Goal: Transaction & Acquisition: Purchase product/service

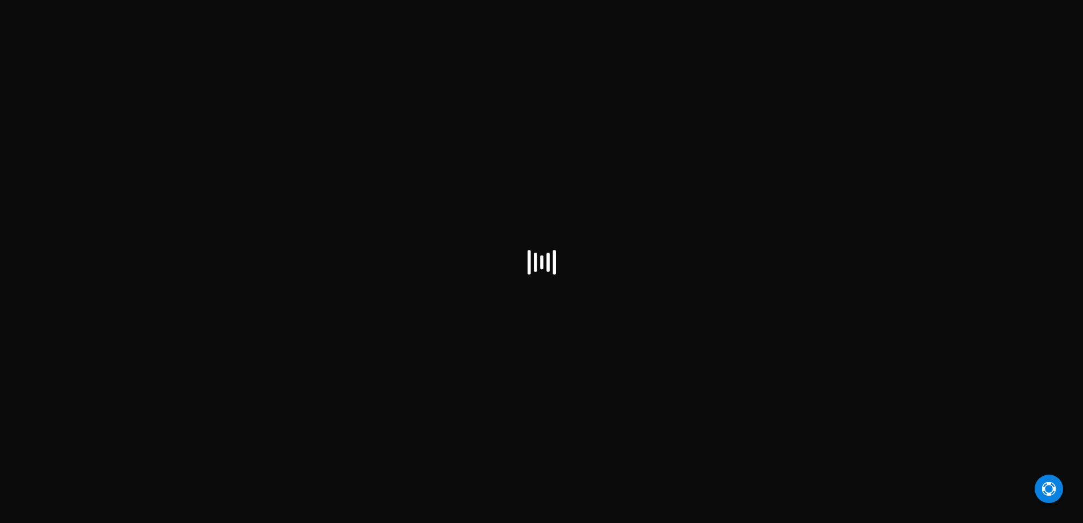
select select "US"
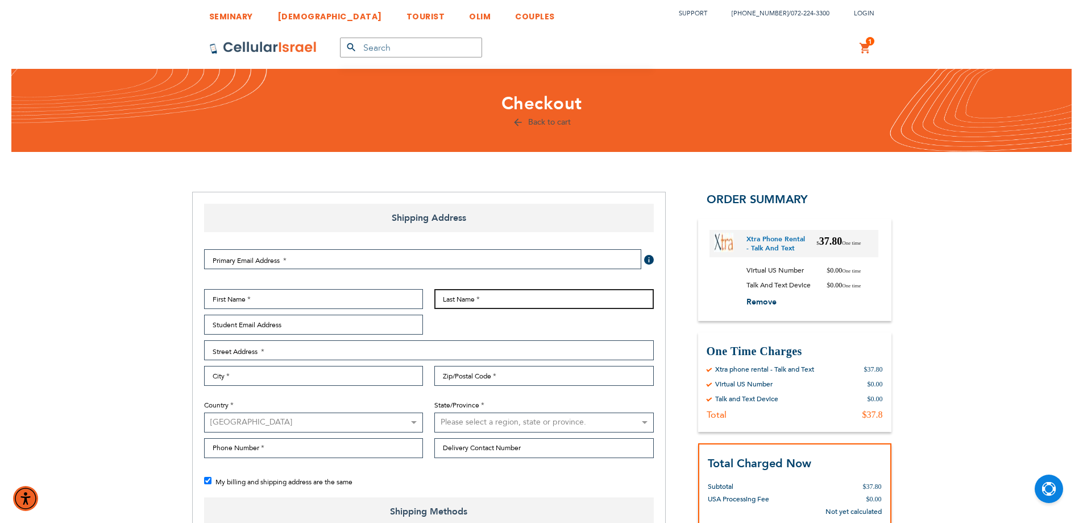
click at [468, 296] on input "Last Name" at bounding box center [544, 299] width 220 height 20
paste input "[PERSON_NAME]"
type input "[PERSON_NAME]"
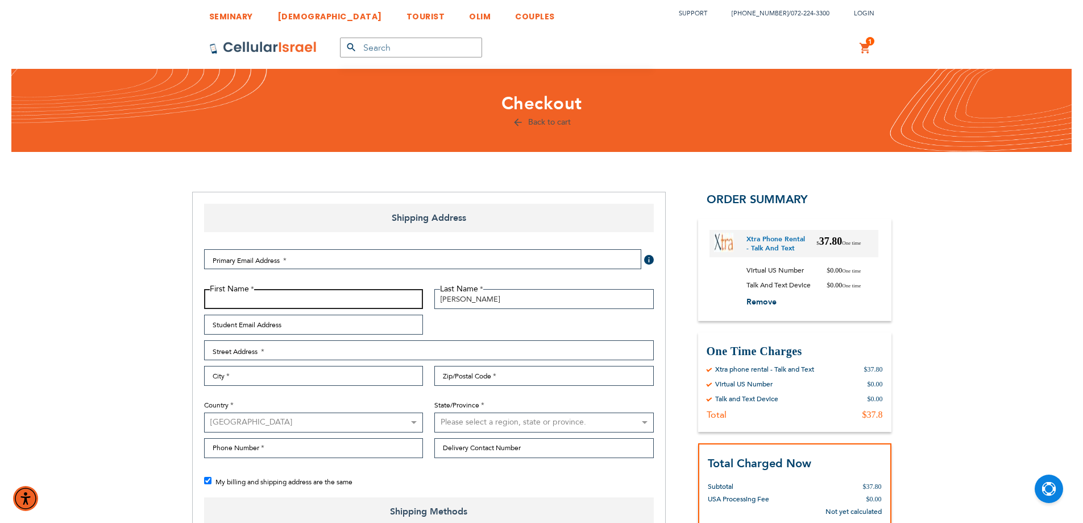
click at [370, 296] on input "First Name" at bounding box center [314, 299] width 220 height 20
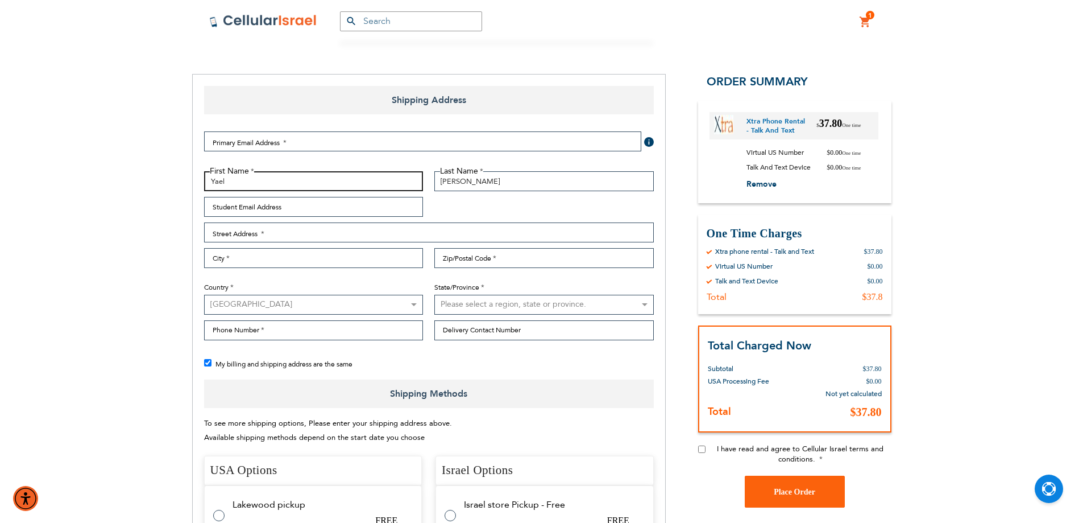
scroll to position [114, 0]
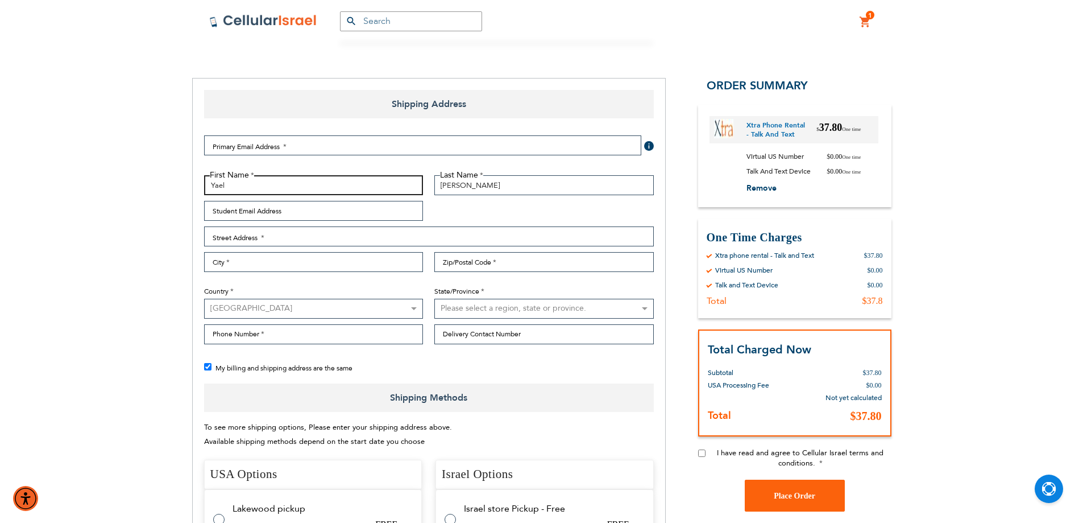
type input "Yael"
click at [466, 265] on input "Zip/Postal Code" at bounding box center [544, 262] width 220 height 20
type input "21215"
click at [351, 311] on select "[GEOGRAPHIC_DATA] [GEOGRAPHIC_DATA] [GEOGRAPHIC_DATA] [GEOGRAPHIC_DATA] [GEOGRA…" at bounding box center [314, 309] width 220 height 20
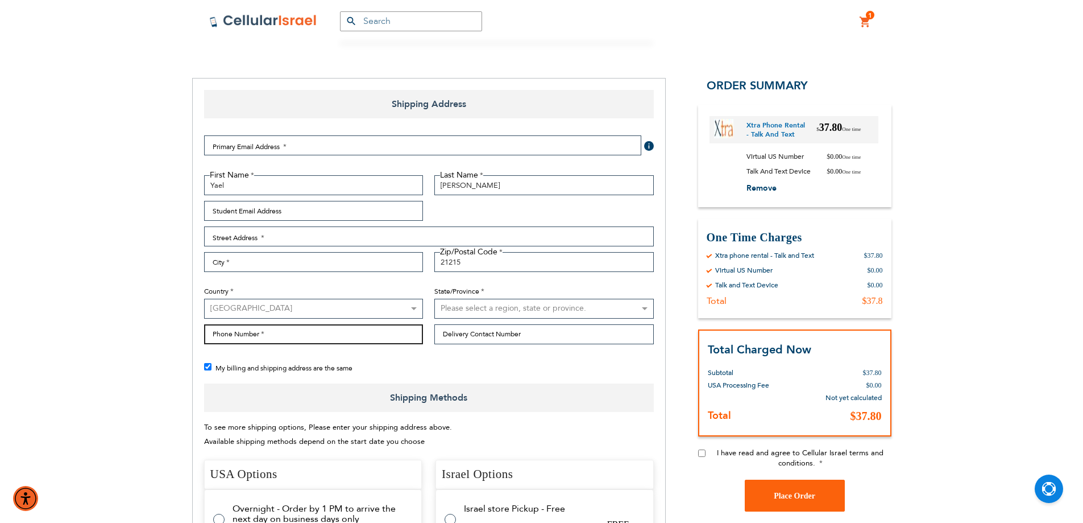
click at [351, 335] on input "Phone Number" at bounding box center [314, 334] width 220 height 20
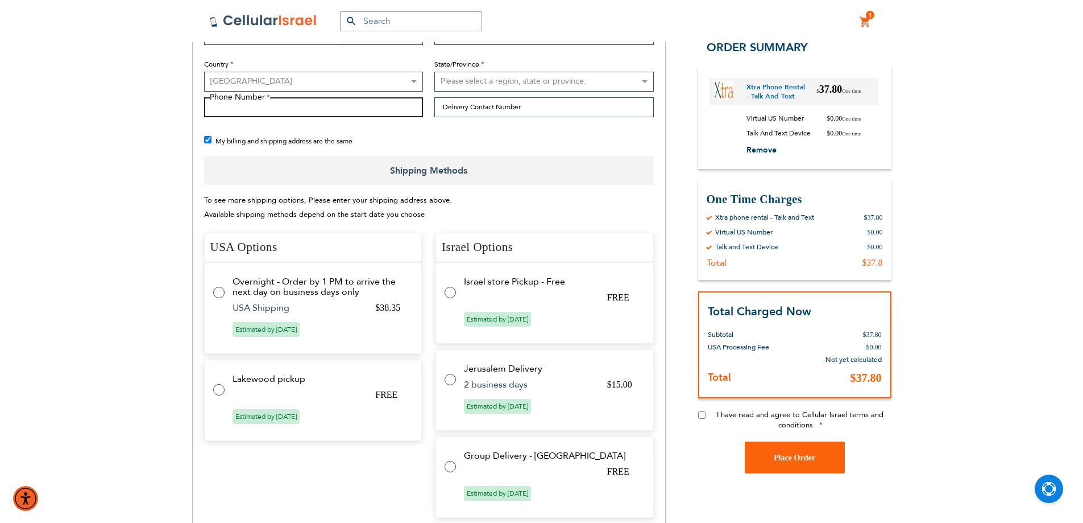
scroll to position [341, 0]
click at [217, 285] on label at bounding box center [224, 285] width 23 height 0
radio input "true"
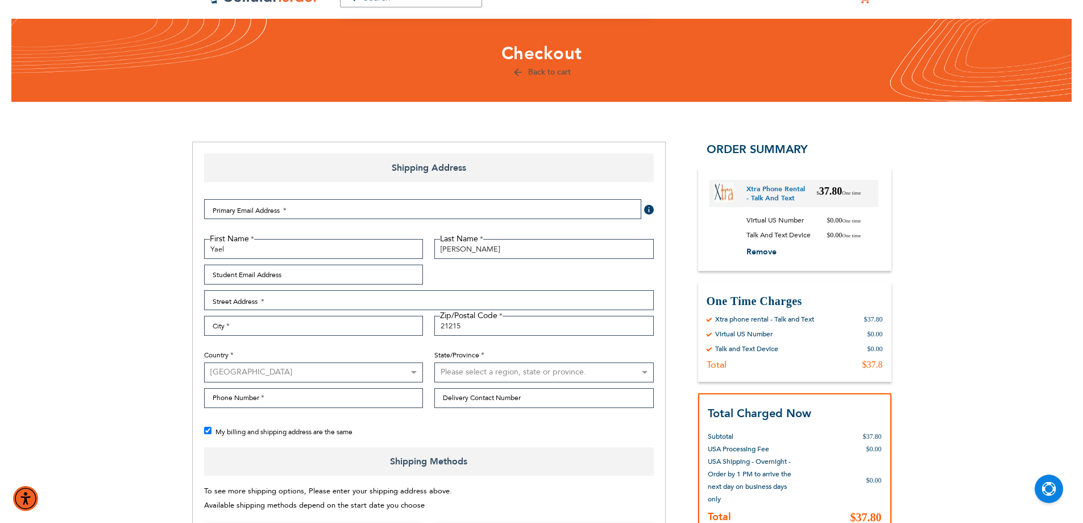
scroll to position [0, 0]
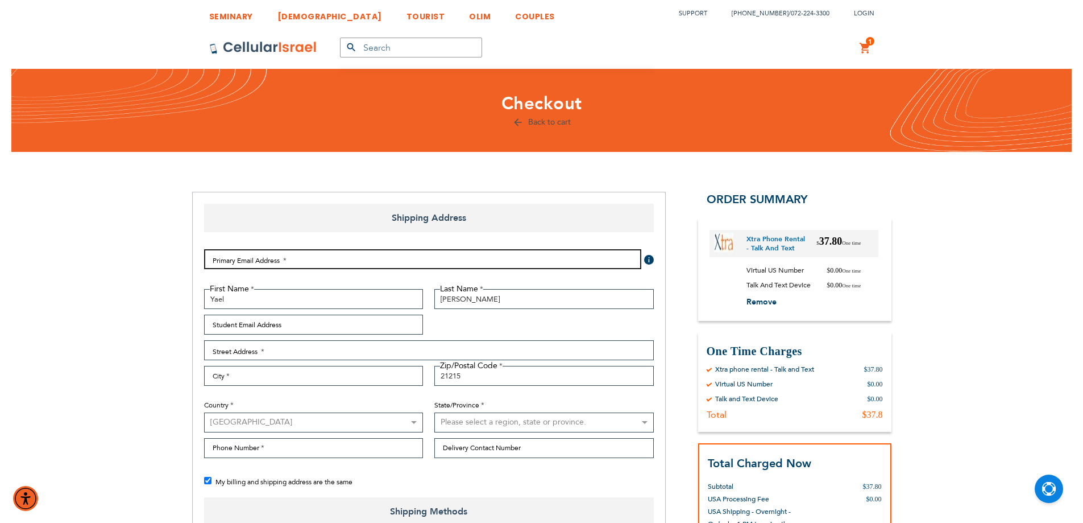
click at [321, 258] on input "Email Address" at bounding box center [422, 259] width 437 height 20
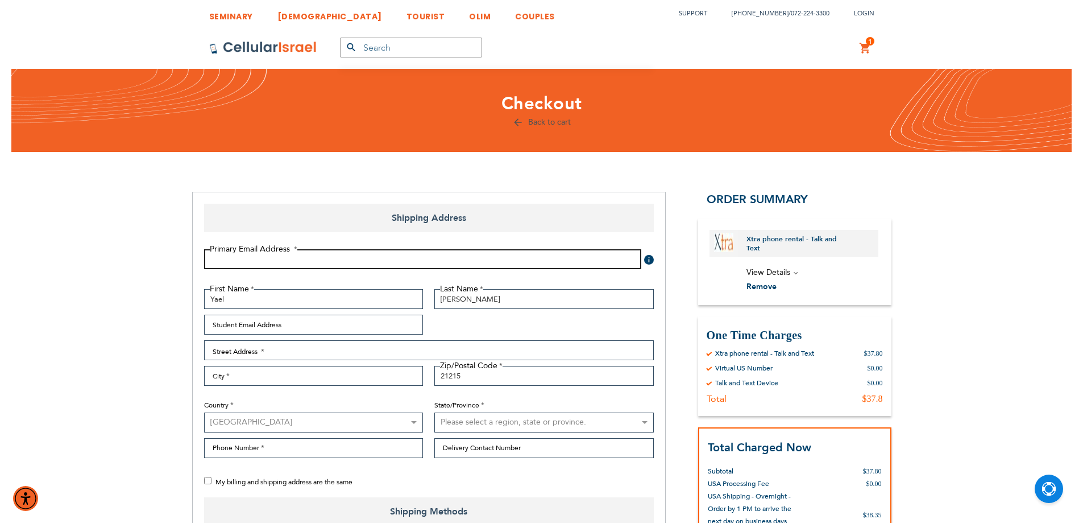
checkbox input "false"
type input "zimb"
checkbox input "true"
type input "[EMAIL_ADDRESS][DOMAIN_NAME]"
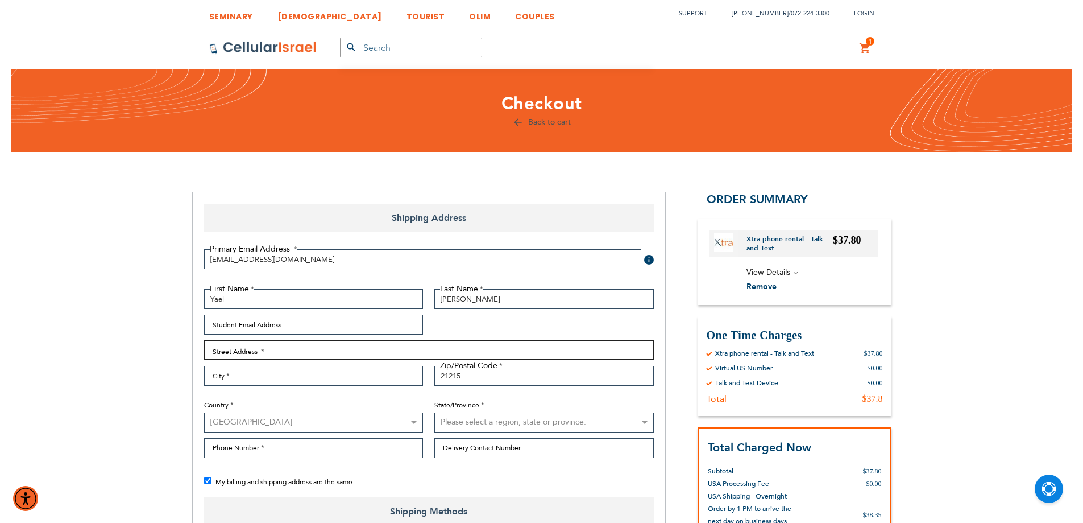
click at [326, 355] on input "Street Address: Line 1" at bounding box center [429, 350] width 450 height 20
type input "[STREET_ADDRESS]"
click at [338, 381] on input "City" at bounding box center [314, 376] width 220 height 20
type input "[GEOGRAPHIC_DATA]"
select select "31"
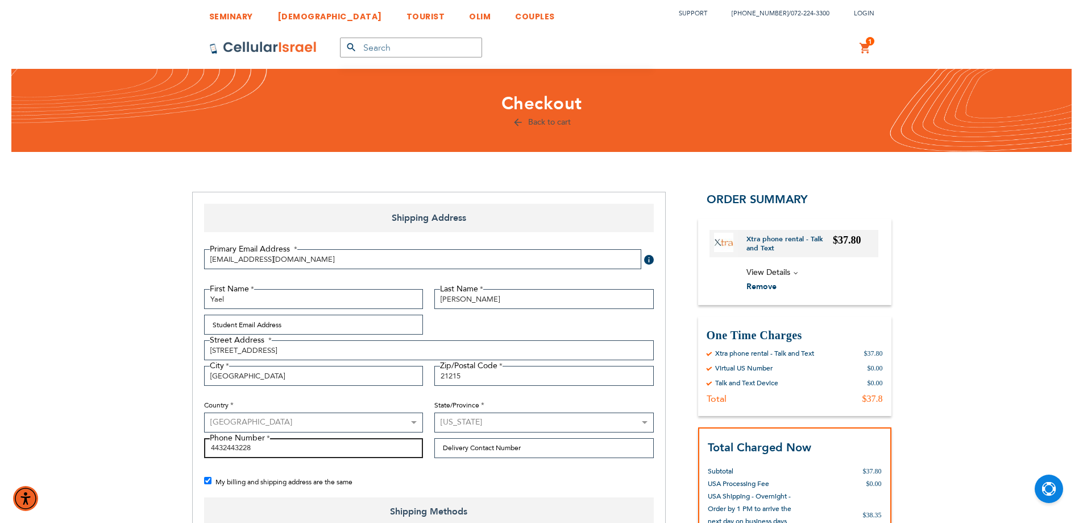
click at [238, 446] on input "4432443228" at bounding box center [314, 448] width 220 height 20
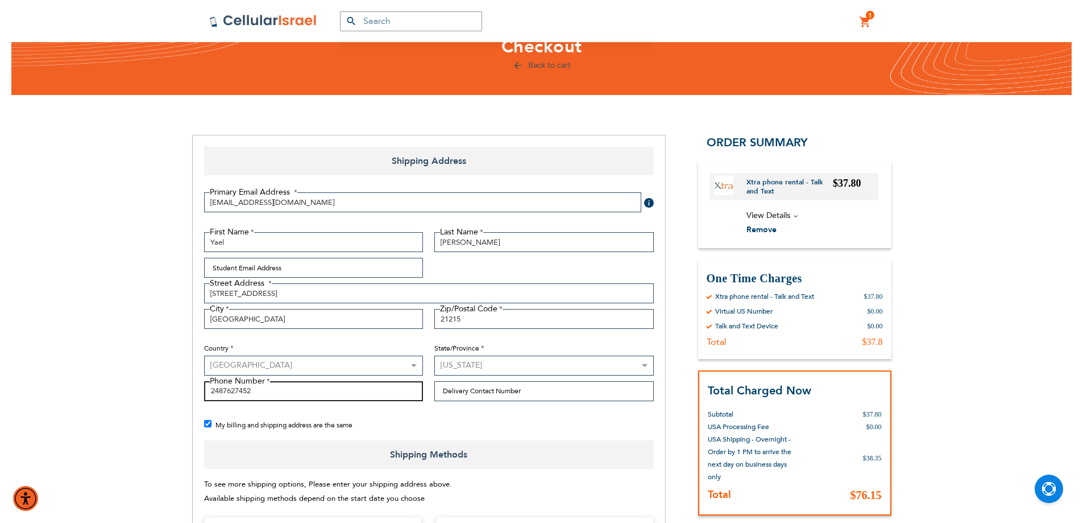
click at [231, 392] on input "2487627452" at bounding box center [314, 391] width 220 height 20
click at [230, 392] on input "2487627452" at bounding box center [314, 391] width 220 height 20
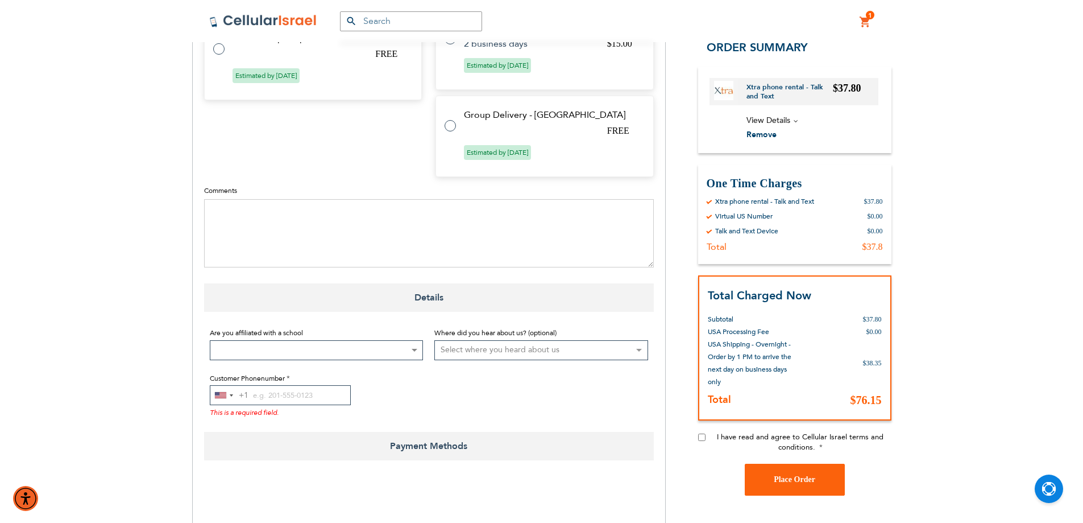
scroll to position [682, 0]
type input "2487627452"
click at [278, 395] on input "Customer Phonenumber" at bounding box center [280, 394] width 141 height 20
paste input "2487627452"
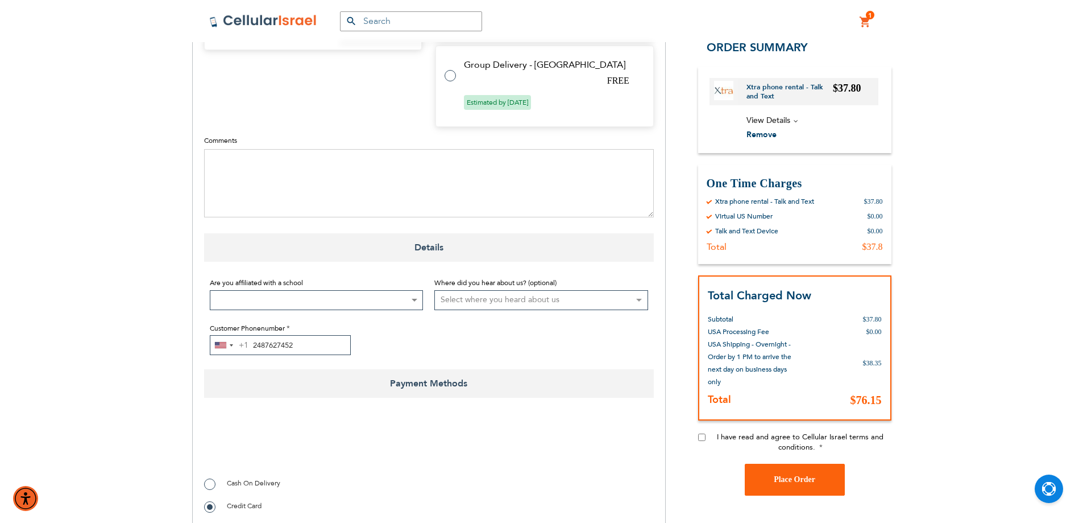
scroll to position [796, 0]
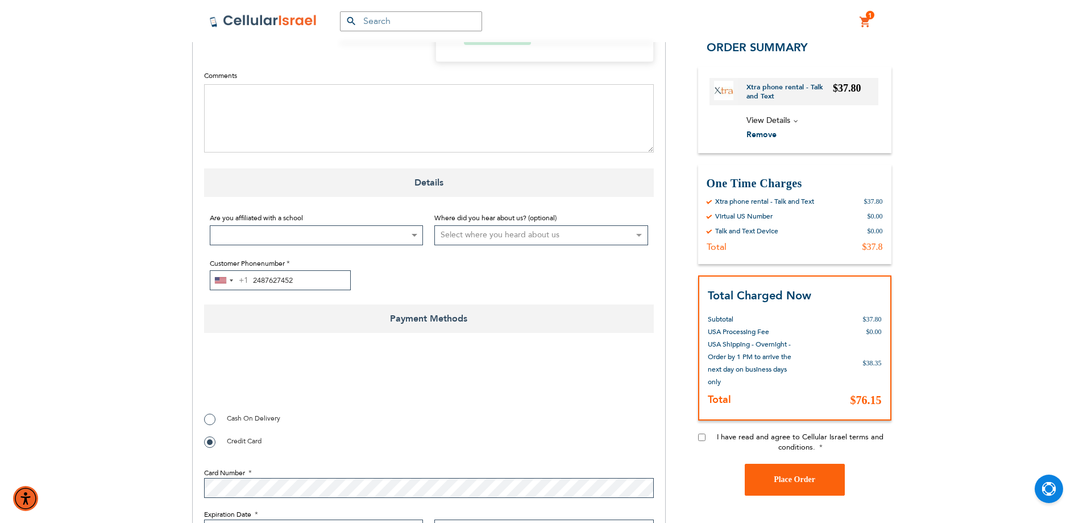
type input "2487627452"
checkbox input "true"
click at [702, 438] on input "I have read and agree to Cellular Israel terms and conditions." at bounding box center [701, 436] width 7 height 7
checkbox input "true"
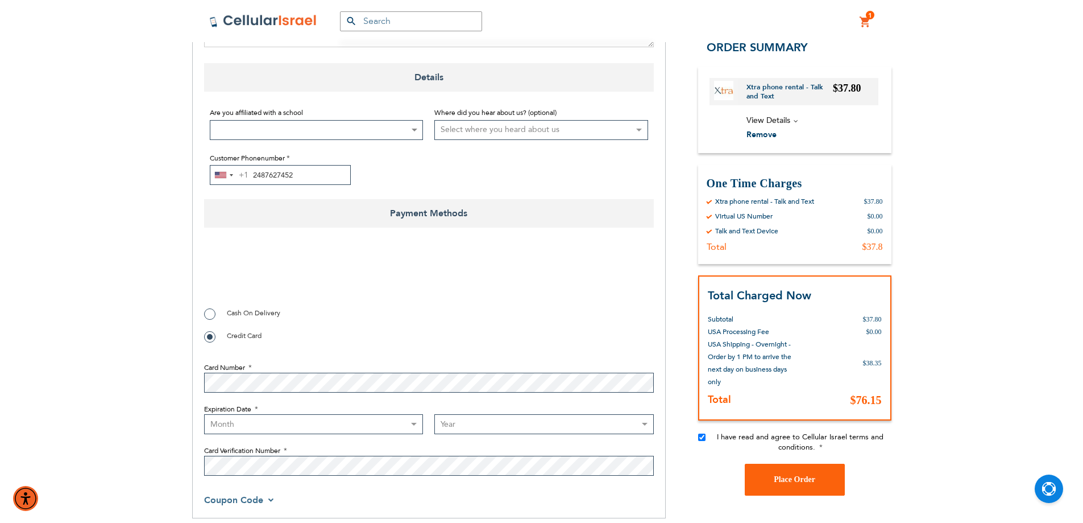
scroll to position [910, 0]
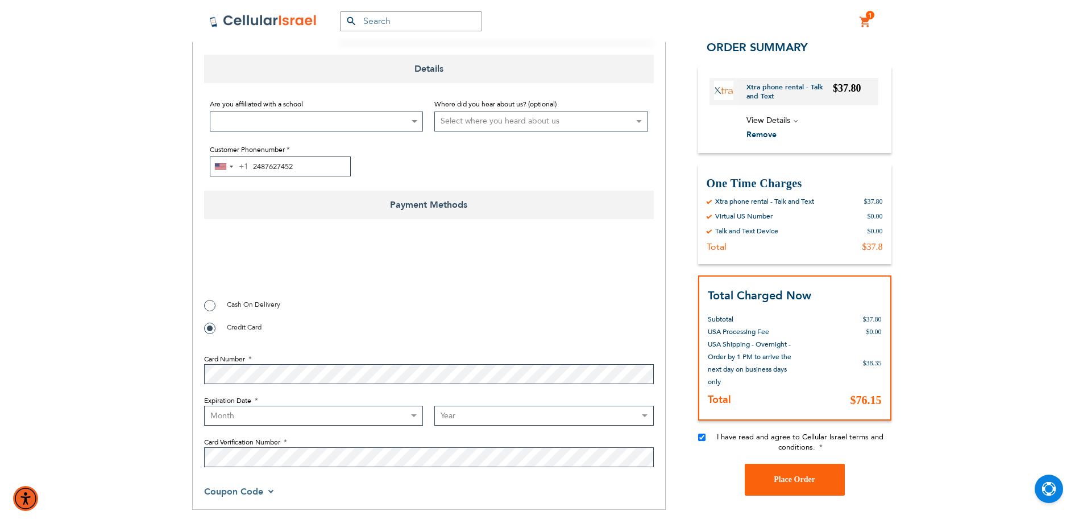
click at [318, 413] on select "Month [DATE] - [DATE] - [DATE] - [DATE] - [DATE] - [DATE] - [DATE] - [DATE] - […" at bounding box center [314, 415] width 220 height 20
select select "6"
click at [204, 405] on select "Month [DATE] - [DATE] - [DATE] - [DATE] - [DATE] - [DATE] - [DATE] - [DATE] - […" at bounding box center [314, 415] width 220 height 20
click at [471, 415] on select "Year [DATE] 2026 2027 2028 2029 2030 2031 2032 2033 2034 2035 2036 2037 2038 20…" at bounding box center [544, 415] width 220 height 20
select select "2030"
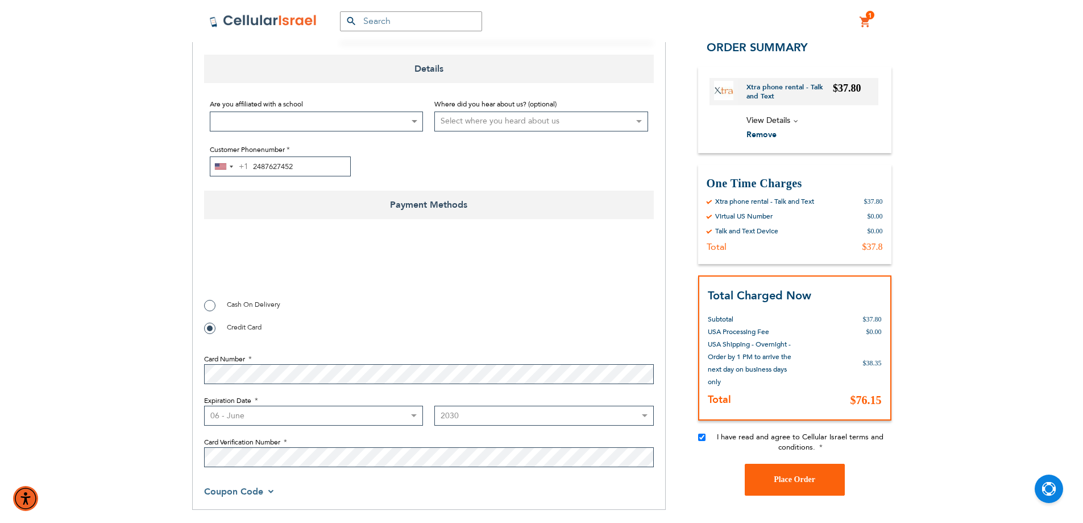
click at [434, 405] on select "Year [DATE] 2026 2027 2028 2029 2030 2031 2032 2033 2034 2035 2036 2037 2038 20…" at bounding box center [544, 415] width 220 height 20
click at [783, 475] on button "Place Order" at bounding box center [795, 480] width 100 height 32
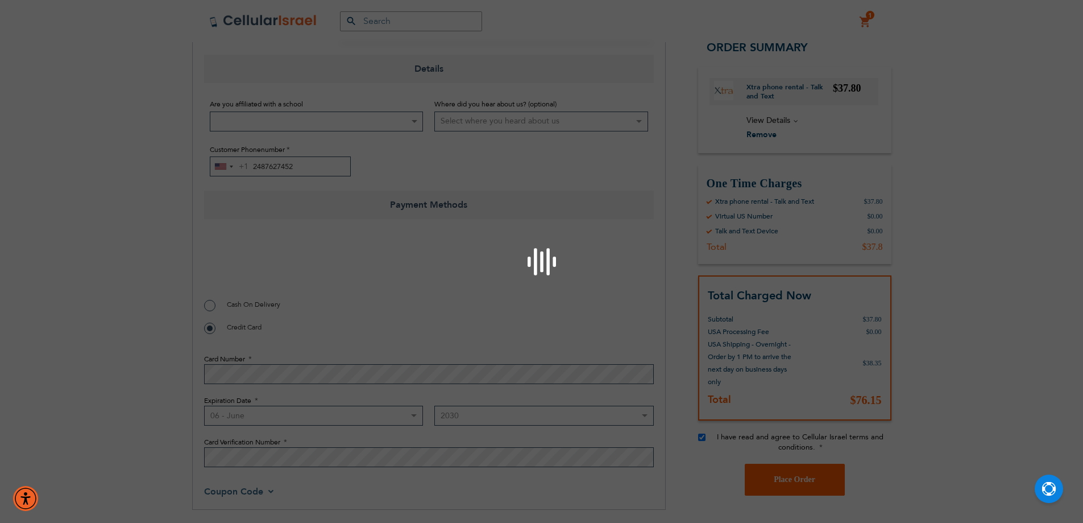
checkbox input "false"
